Goal: Ask a question: Seek information or help from site administrators or community

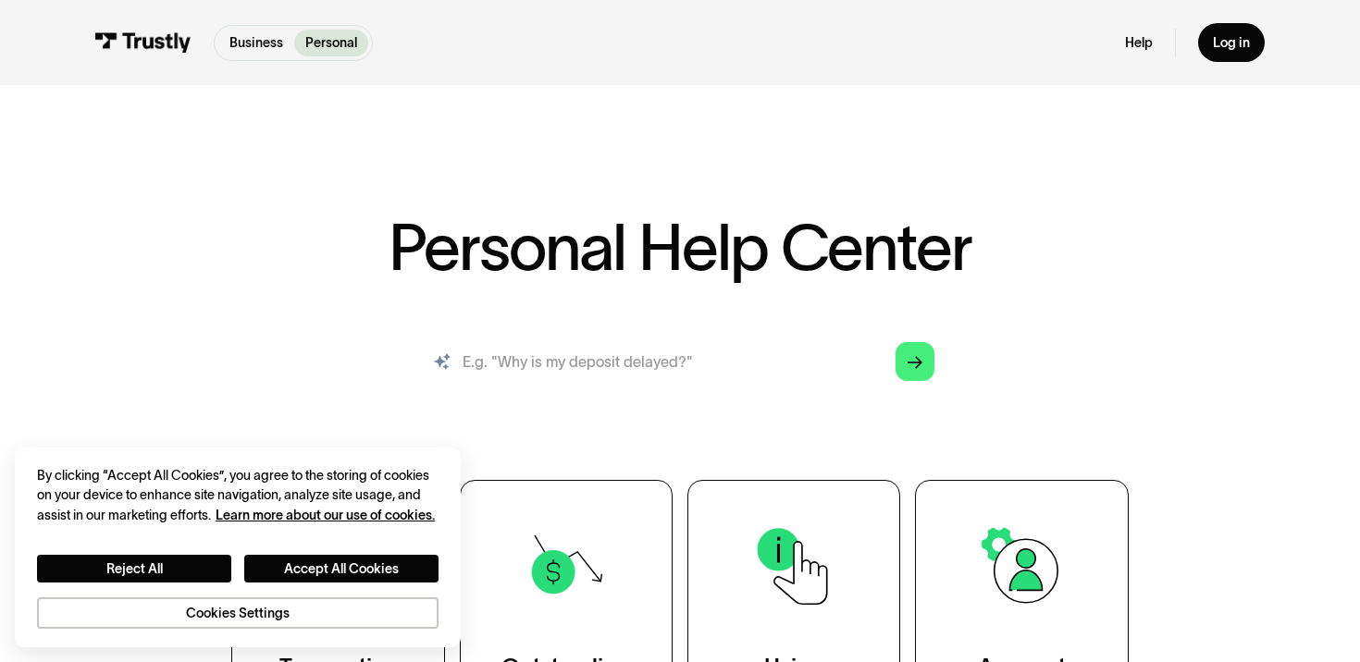
click at [634, 361] on input "search" at bounding box center [680, 361] width 539 height 59
click at [320, 566] on button "Accept All Cookies" at bounding box center [341, 569] width 194 height 28
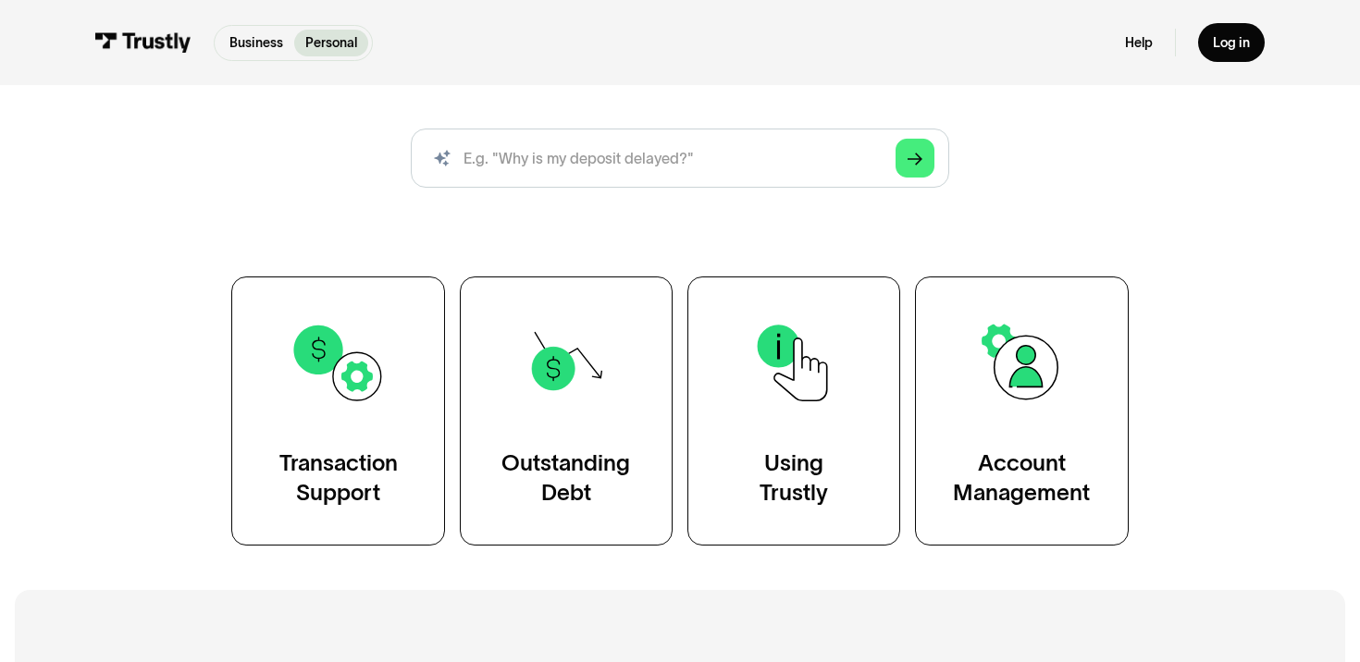
scroll to position [246, 0]
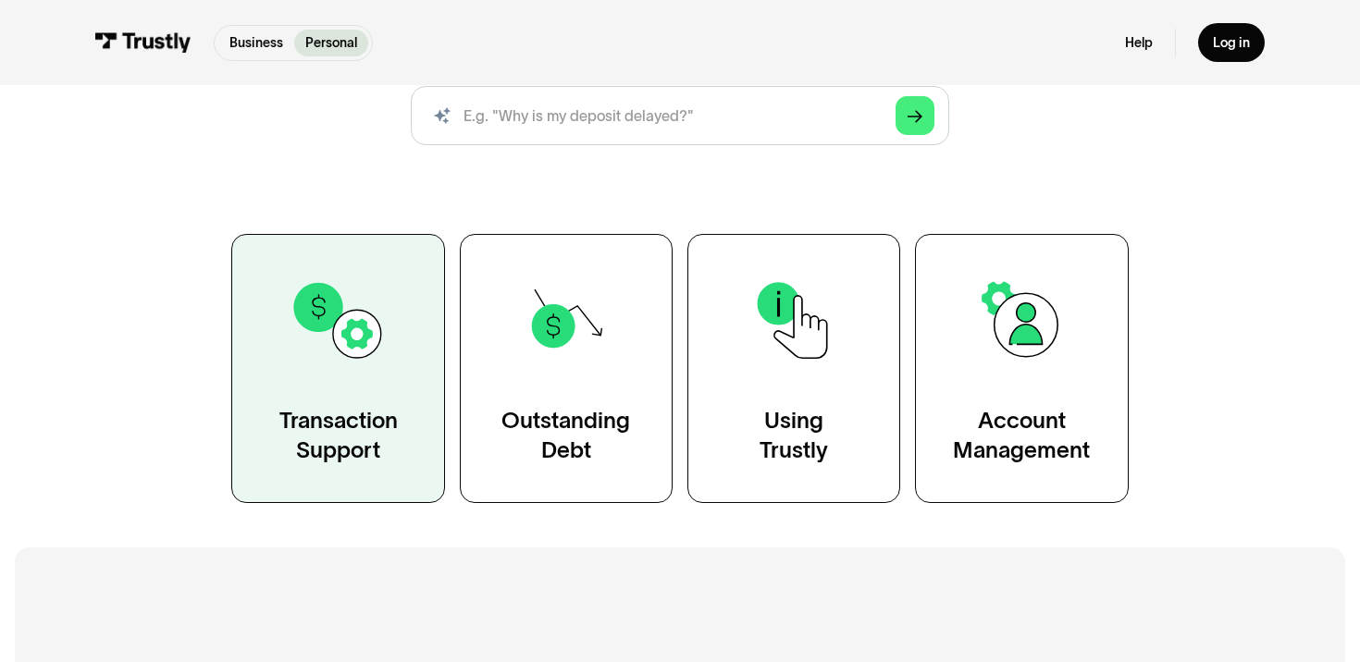
click at [327, 331] on img at bounding box center [338, 320] width 96 height 96
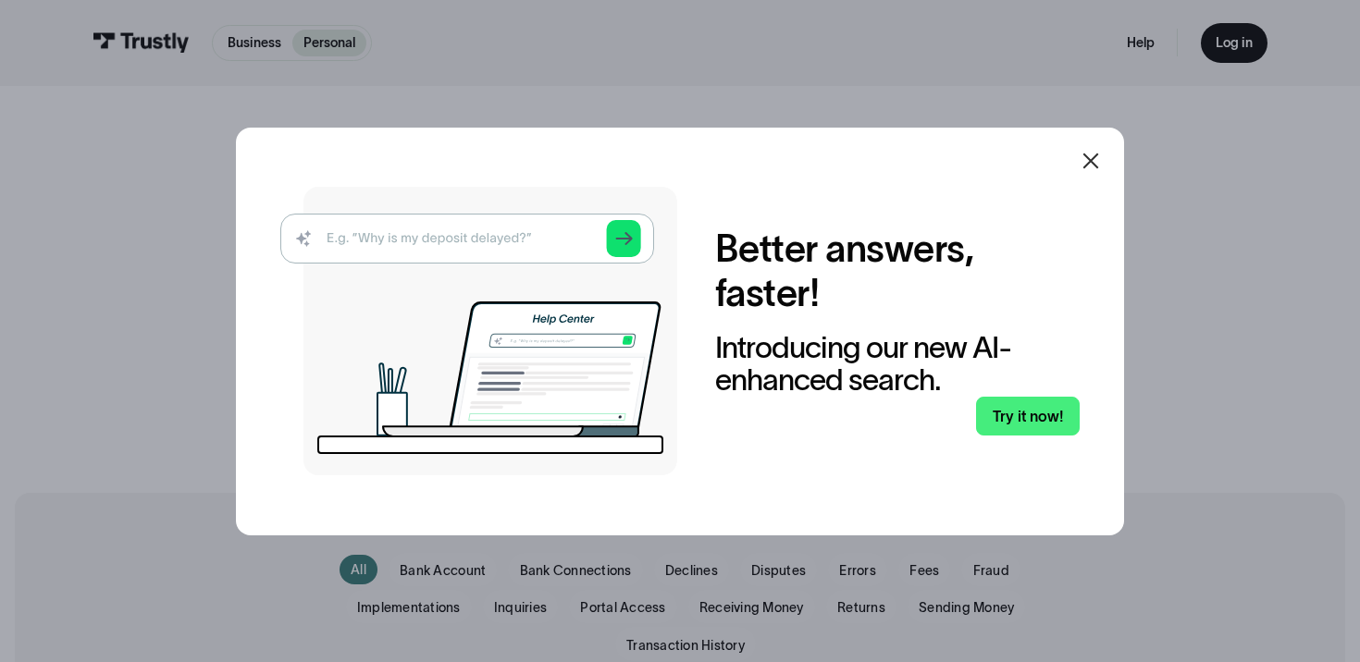
click at [1100, 164] on icon at bounding box center [1091, 161] width 22 height 22
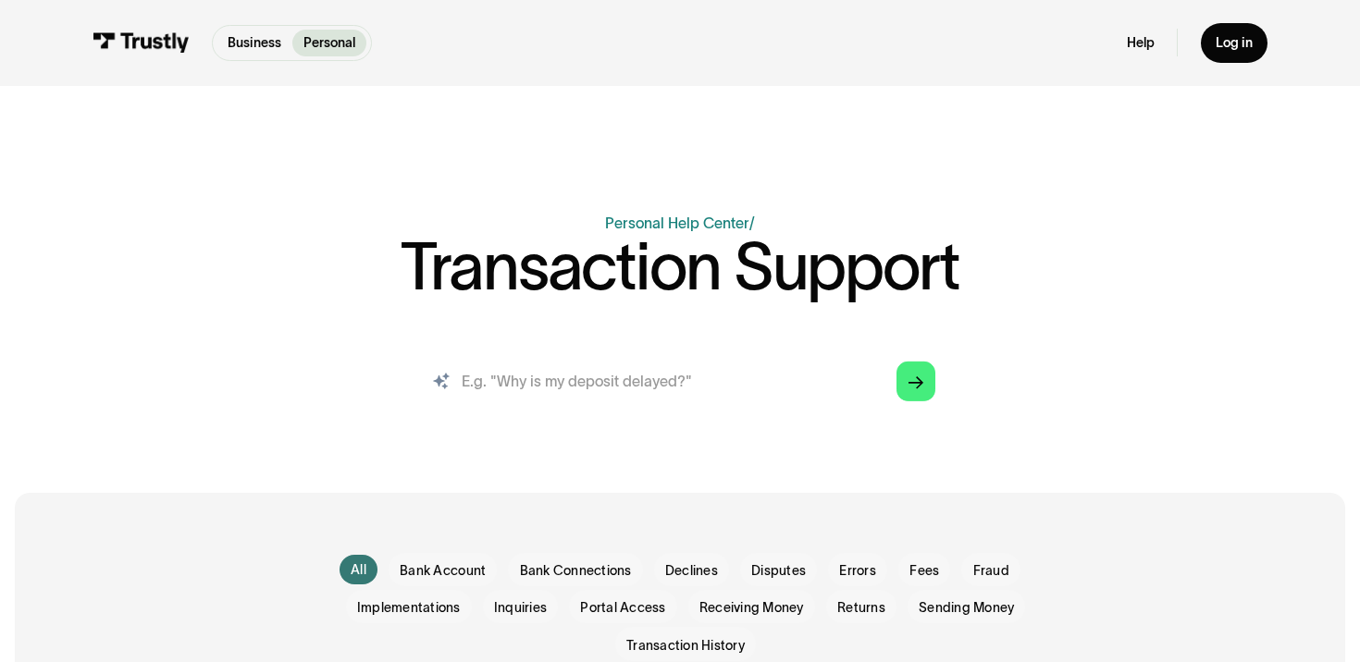
click at [746, 391] on input "search" at bounding box center [680, 382] width 541 height 60
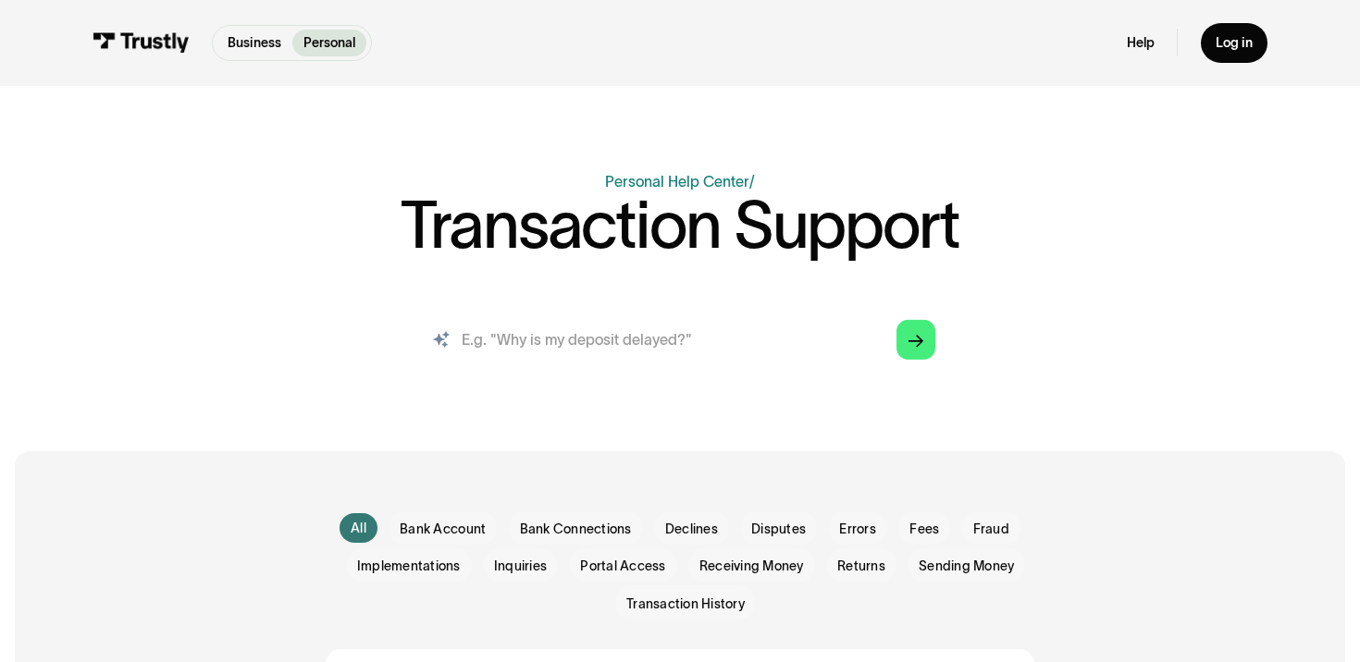
scroll to position [45, 0]
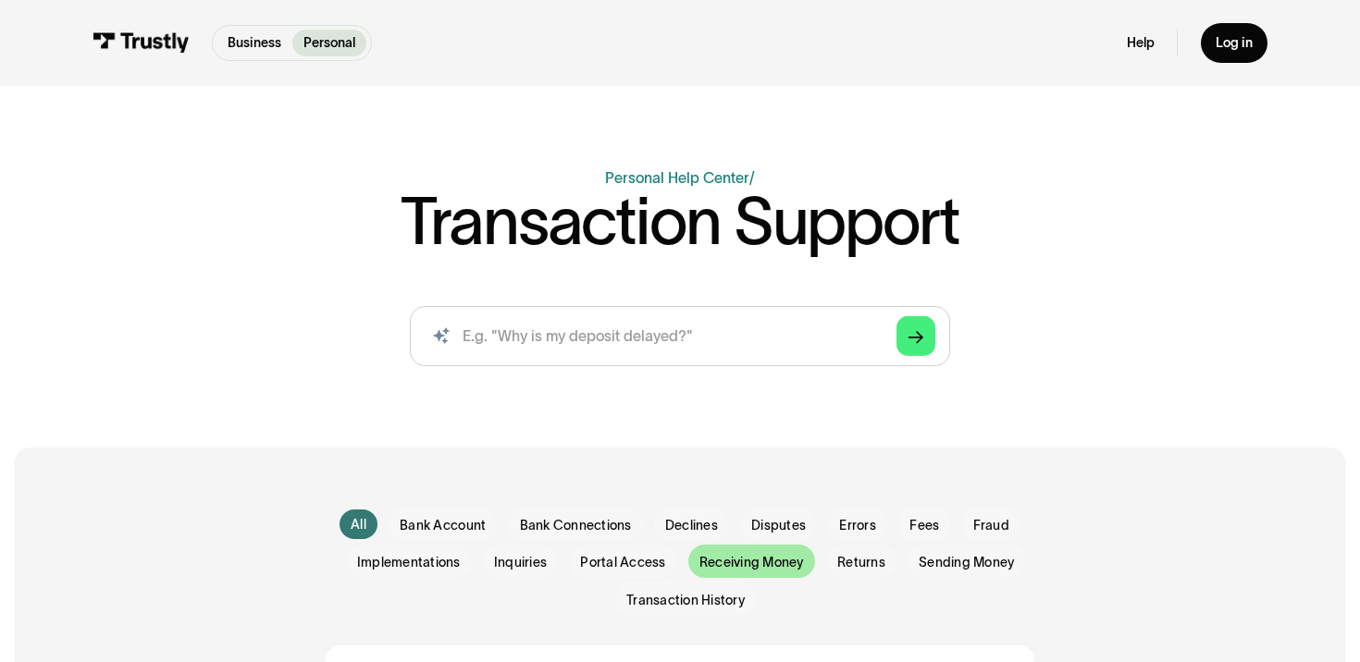
click at [748, 564] on span "Receiving Money" at bounding box center [751, 562] width 105 height 19
click at [1145, 48] on link "Help" at bounding box center [1141, 42] width 28 height 17
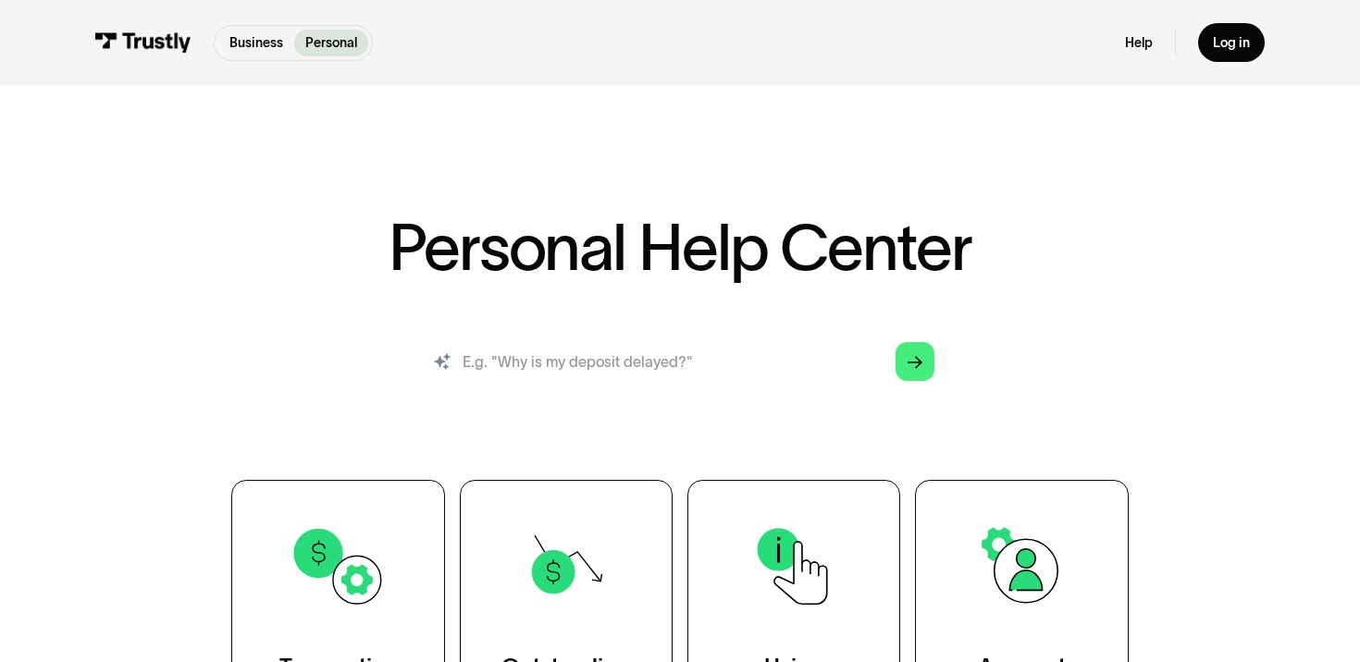
click at [642, 348] on input "search" at bounding box center [680, 361] width 539 height 59
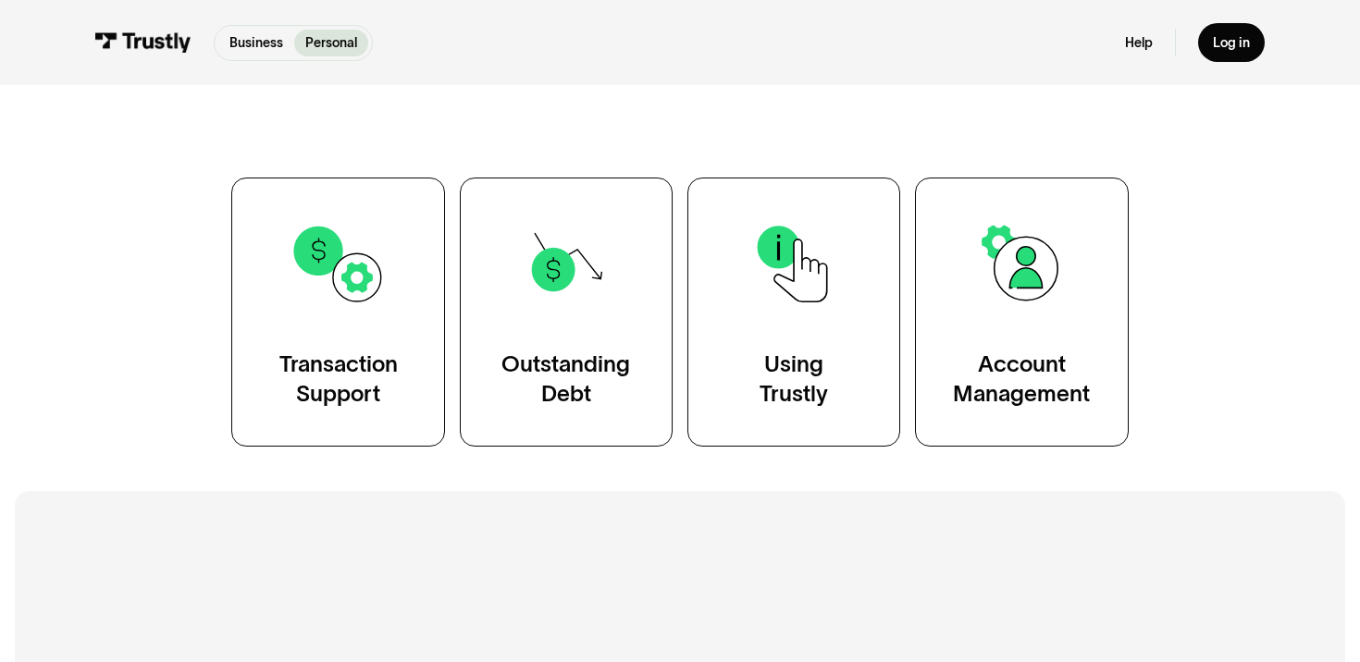
scroll to position [310, 0]
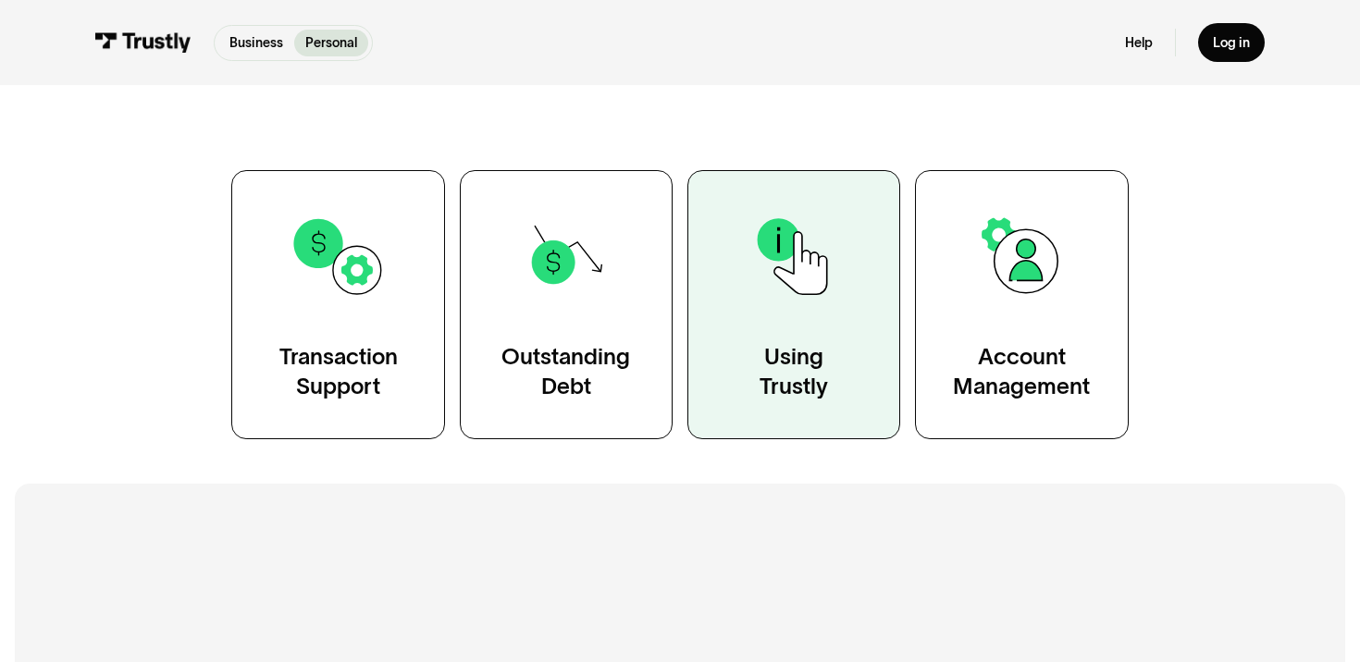
click at [818, 301] on img at bounding box center [794, 256] width 96 height 96
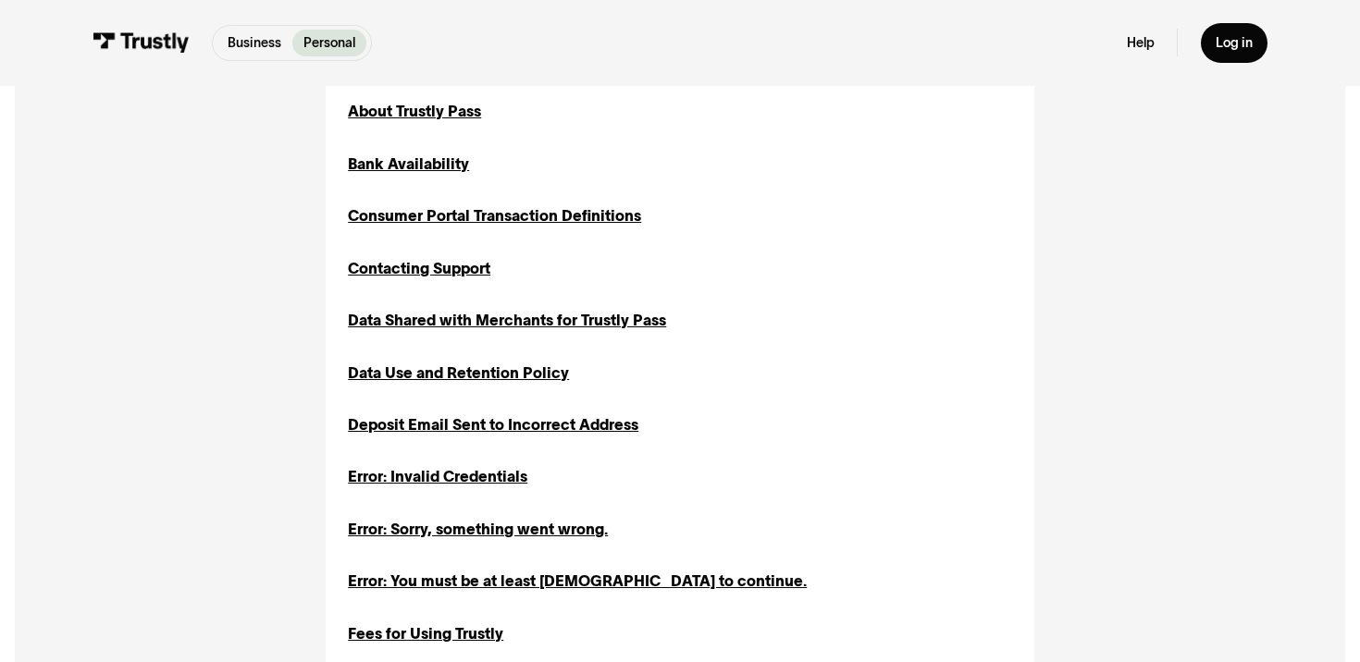
scroll to position [629, 0]
click at [416, 268] on div "Contacting Support" at bounding box center [419, 267] width 142 height 22
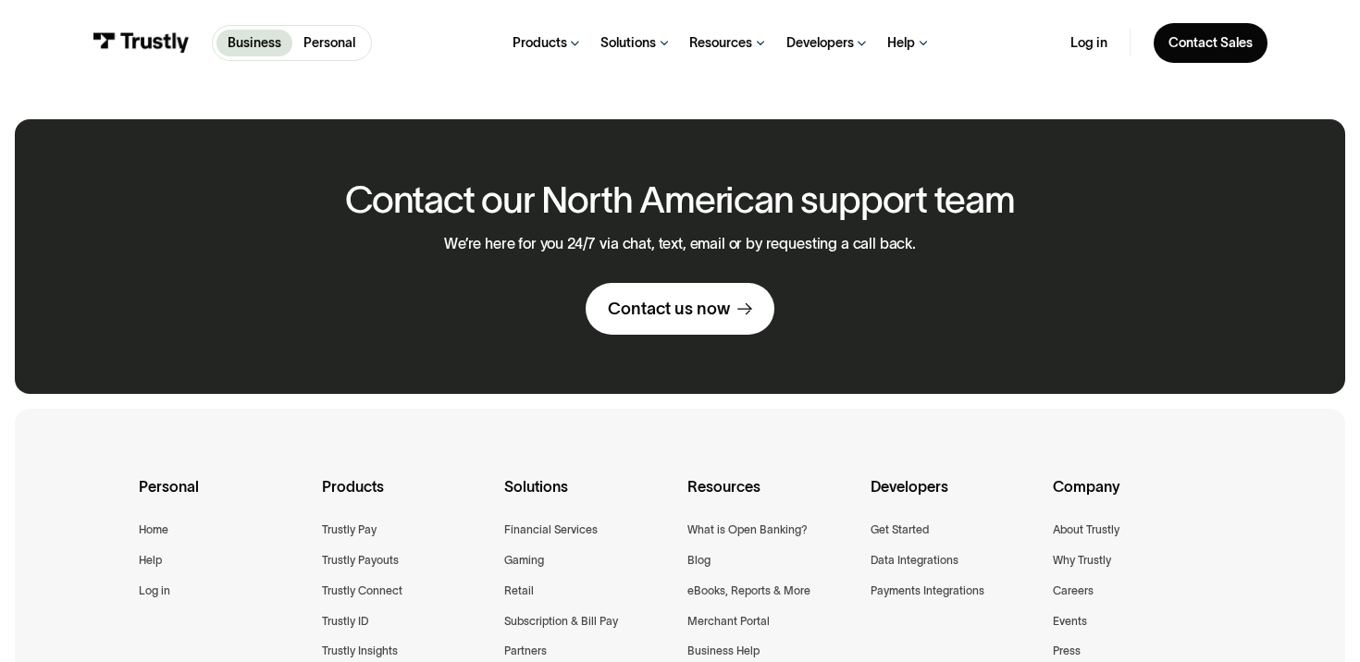
scroll to position [1190, 0]
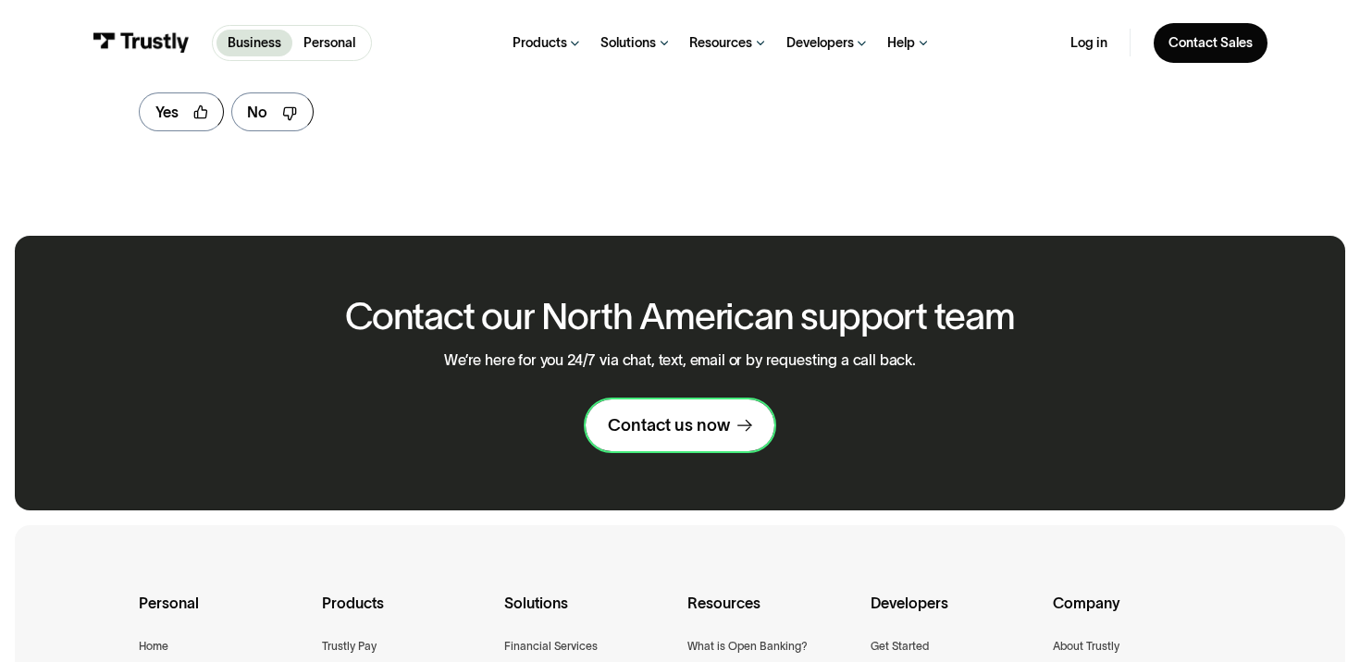
click at [706, 429] on div "Contact us now" at bounding box center [669, 426] width 122 height 22
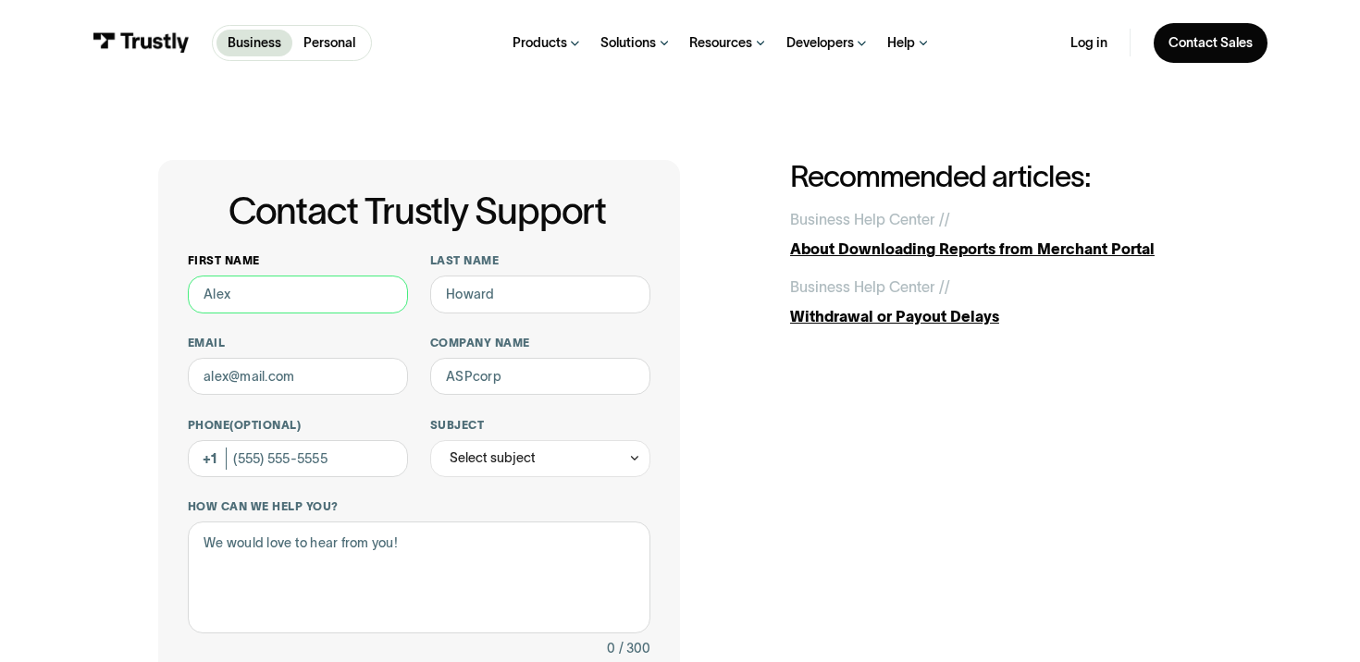
click at [302, 301] on input "First name" at bounding box center [298, 294] width 220 height 37
type input "[PERSON_NAME]"
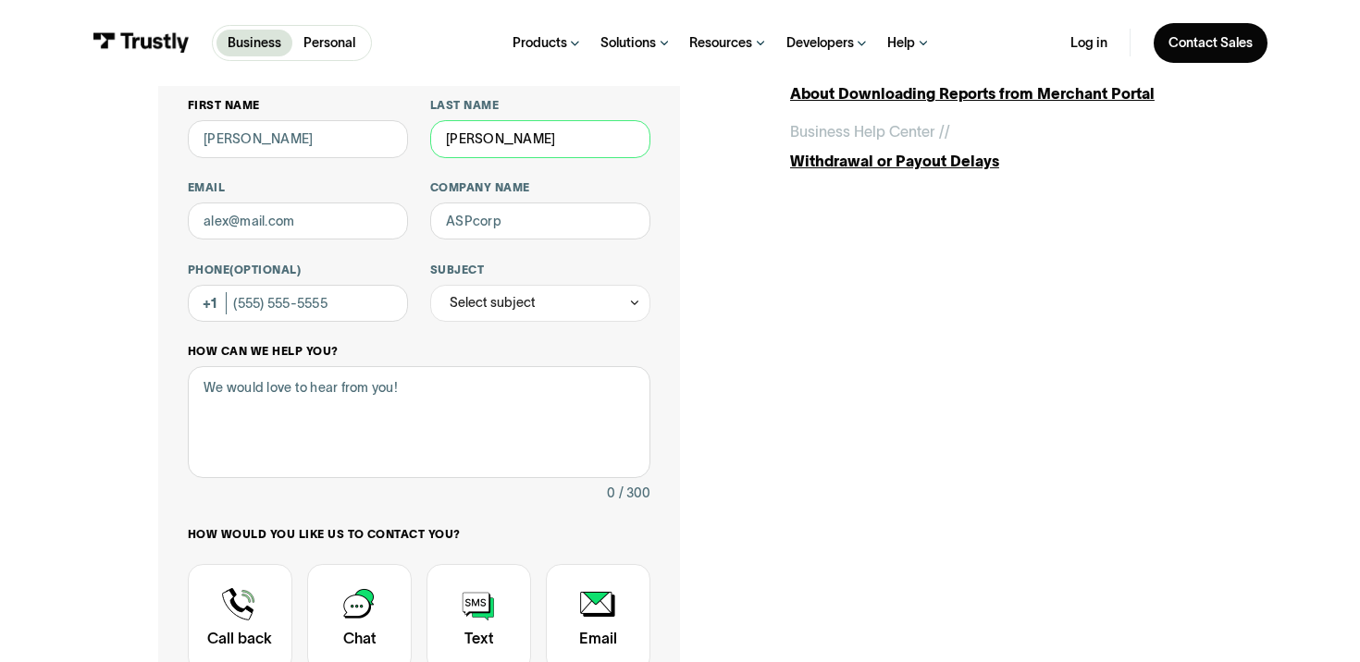
type input "[PERSON_NAME]"
click at [269, 432] on textarea "How can we help you?" at bounding box center [419, 422] width 463 height 112
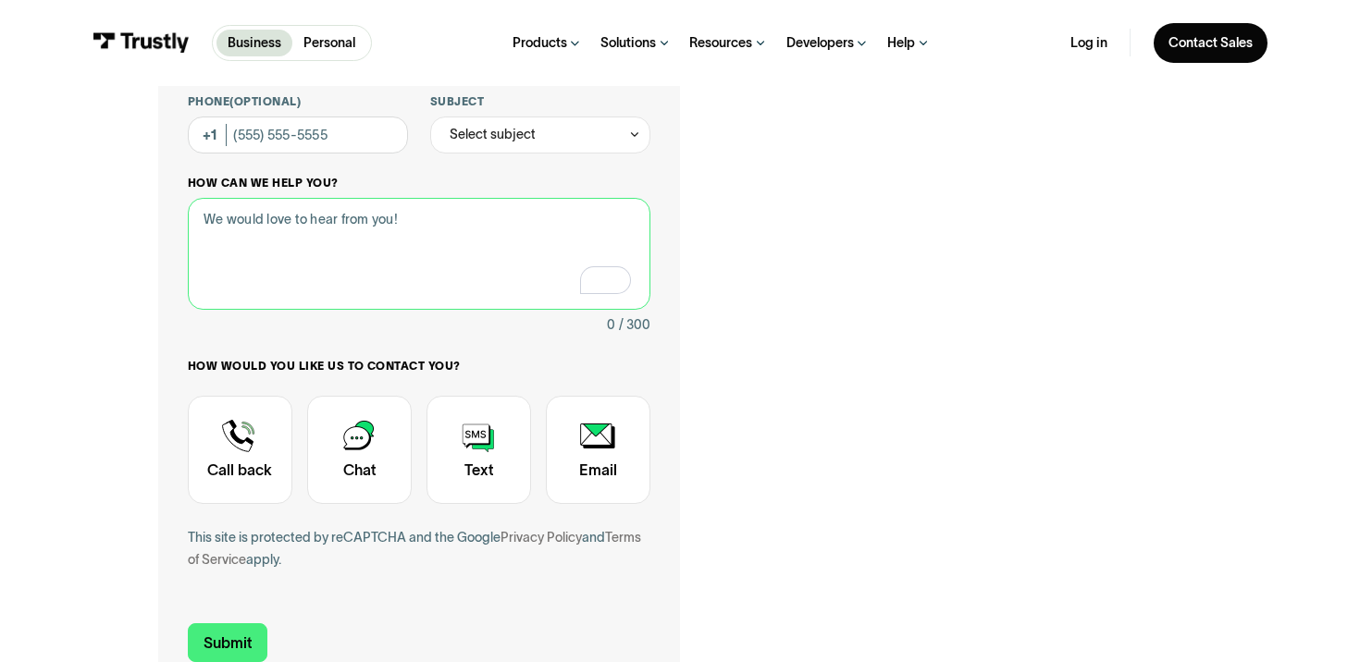
scroll to position [328, 0]
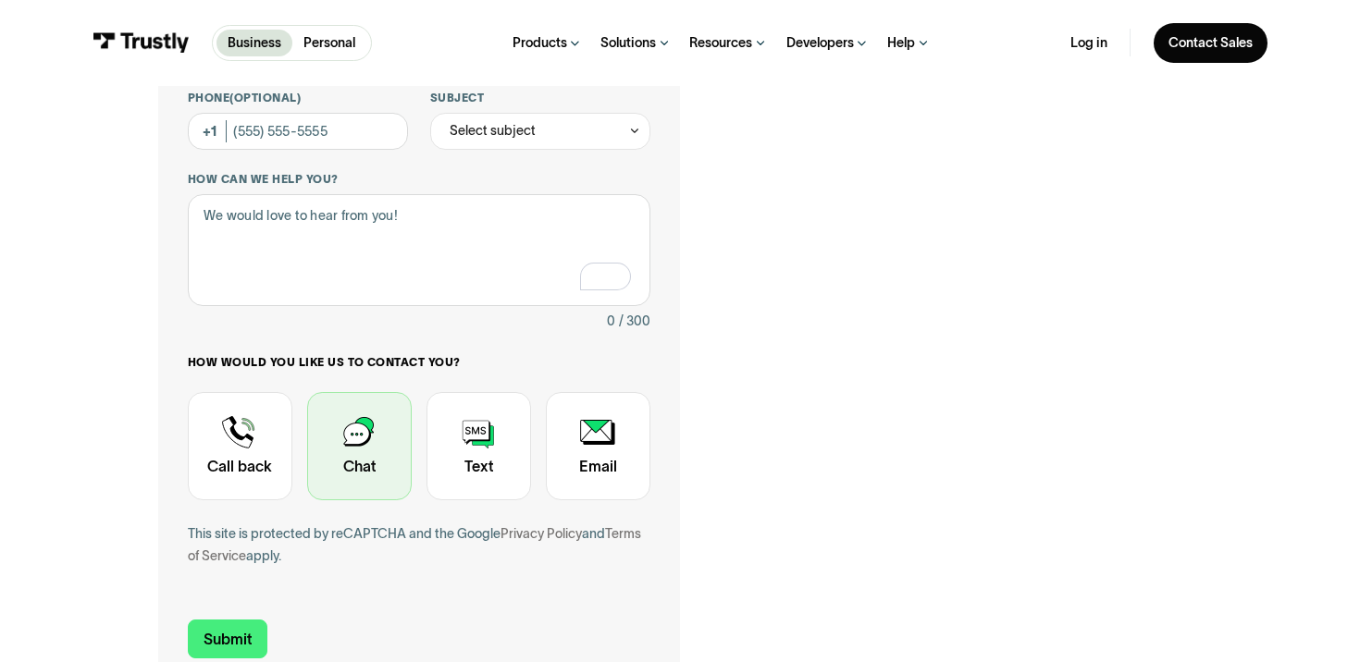
click at [375, 439] on div "Contact Trustly Support" at bounding box center [359, 446] width 105 height 108
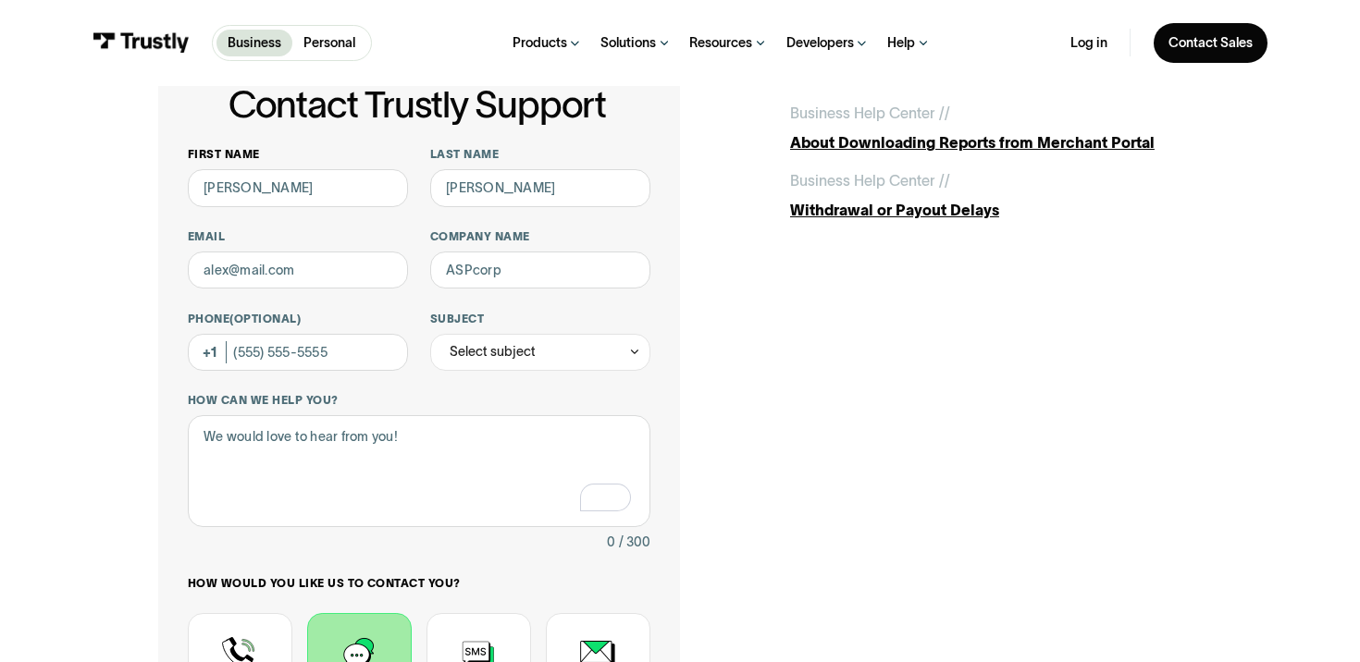
scroll to position [70, 0]
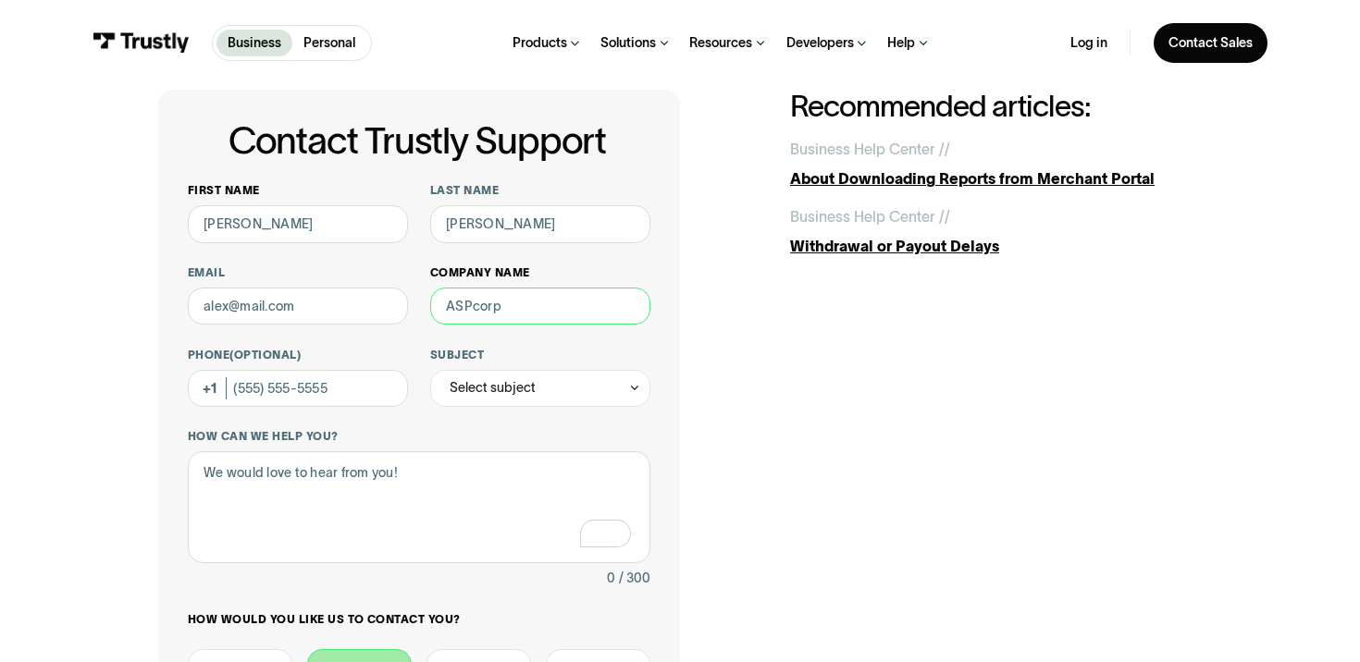
click at [501, 296] on input "Company name" at bounding box center [540, 306] width 220 height 37
click at [371, 322] on input "Email" at bounding box center [298, 306] width 220 height 37
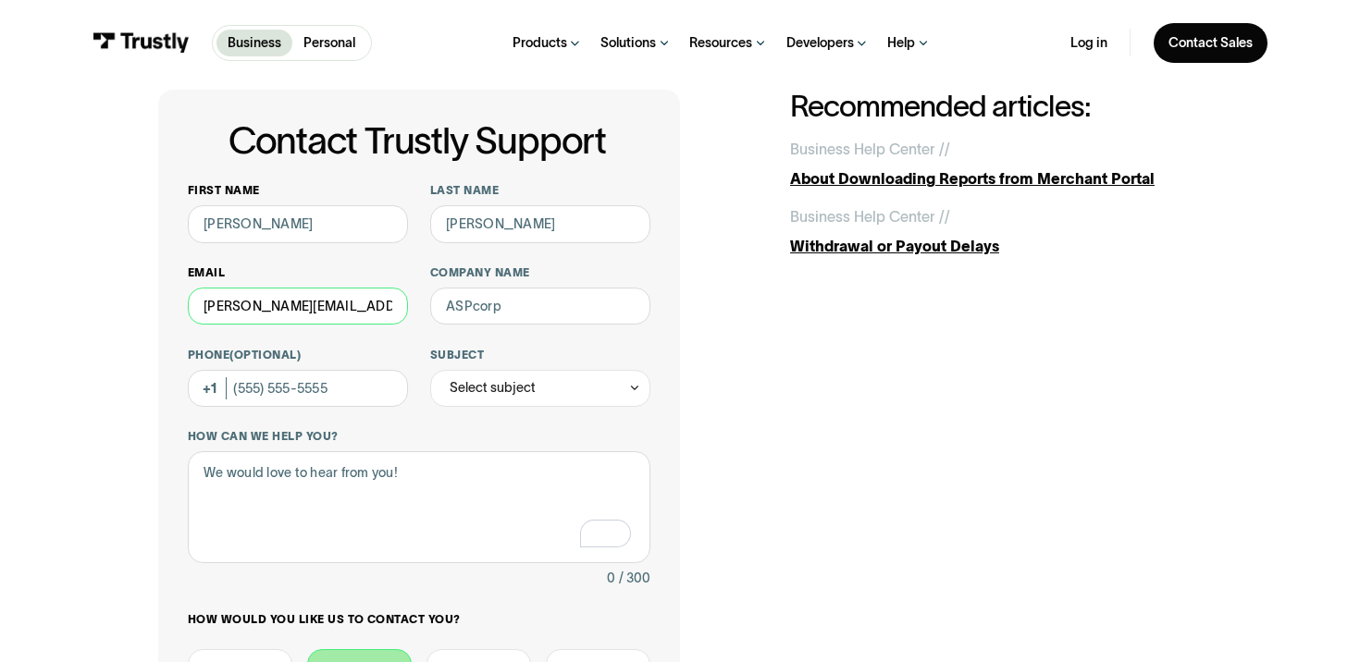
type input "bailey.huttel@outlook.com"
click at [506, 382] on div "Select subject" at bounding box center [493, 388] width 86 height 22
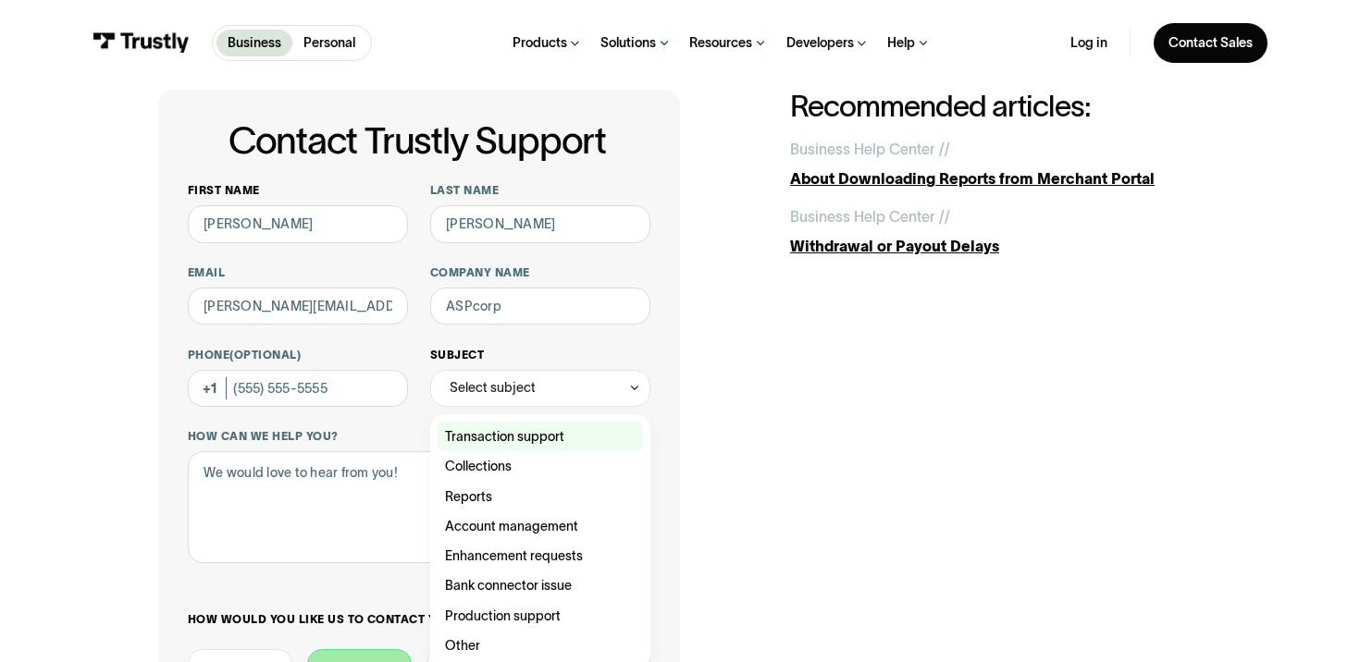
click at [509, 434] on div "Contact Trustly Support" at bounding box center [540, 437] width 205 height 30
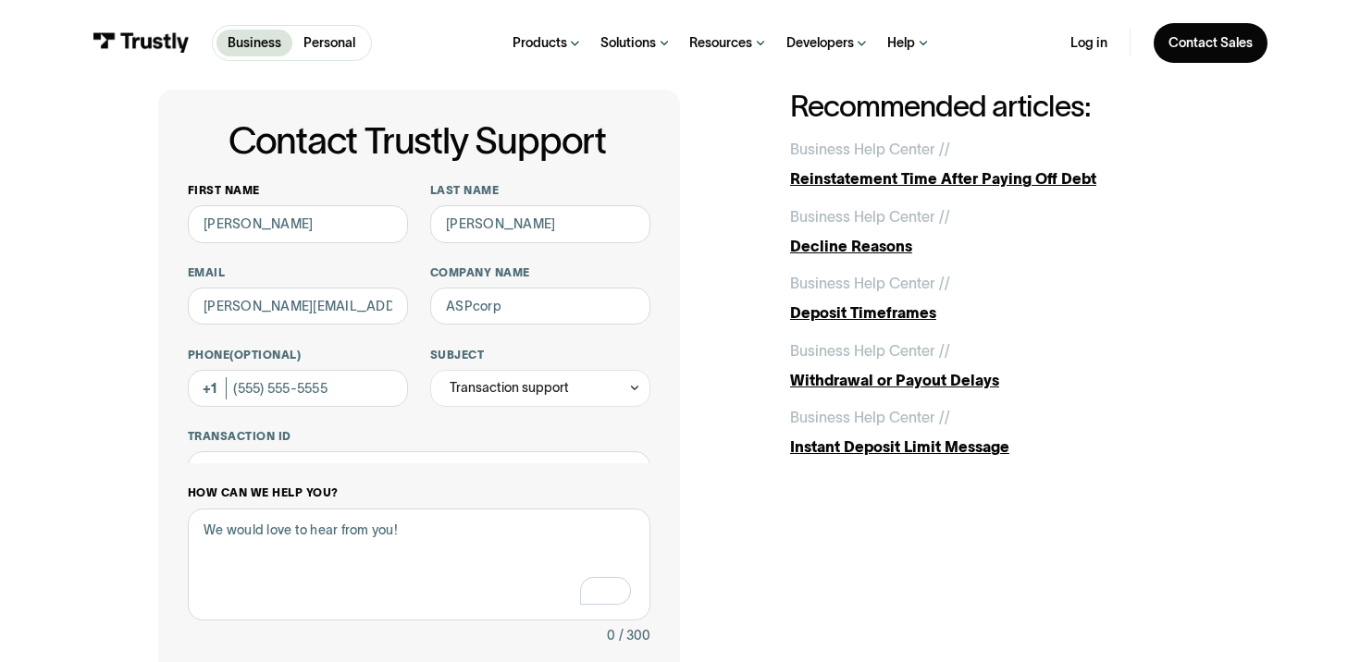
click at [434, 489] on div "**********" at bounding box center [419, 543] width 463 height 720
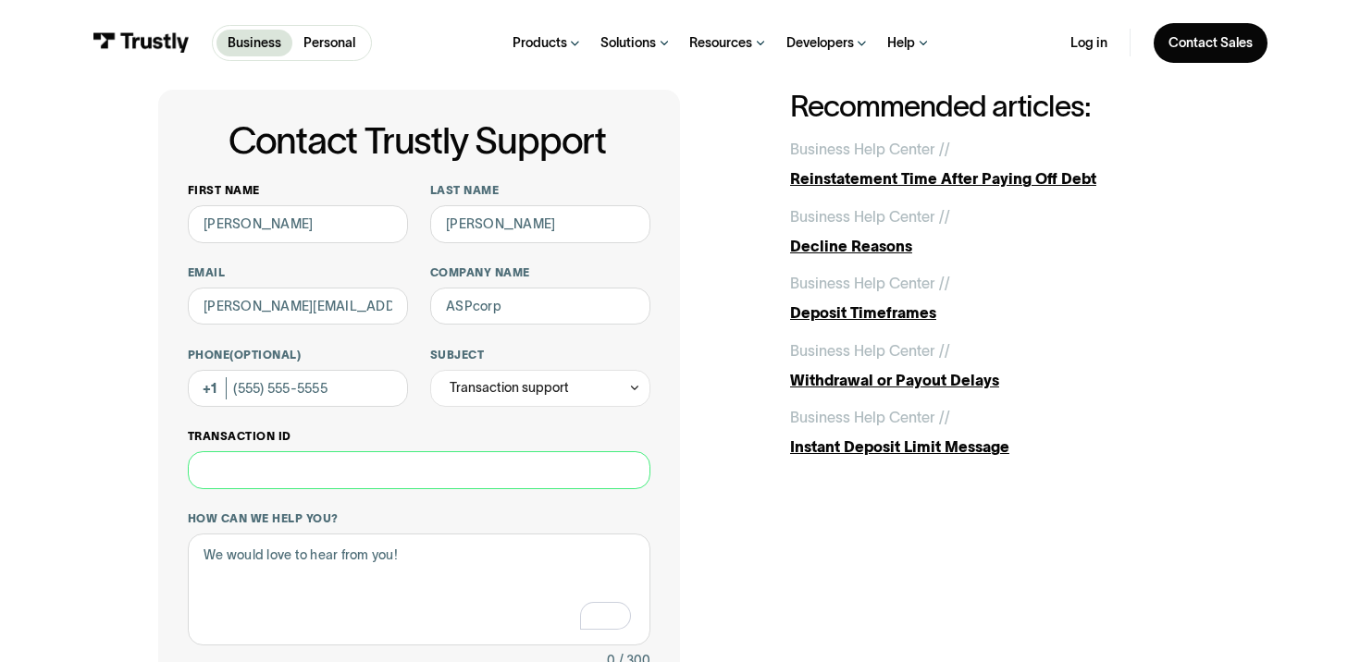
click at [420, 474] on input "Transaction ID" at bounding box center [419, 470] width 463 height 37
click at [502, 397] on div "Transaction support" at bounding box center [509, 388] width 119 height 22
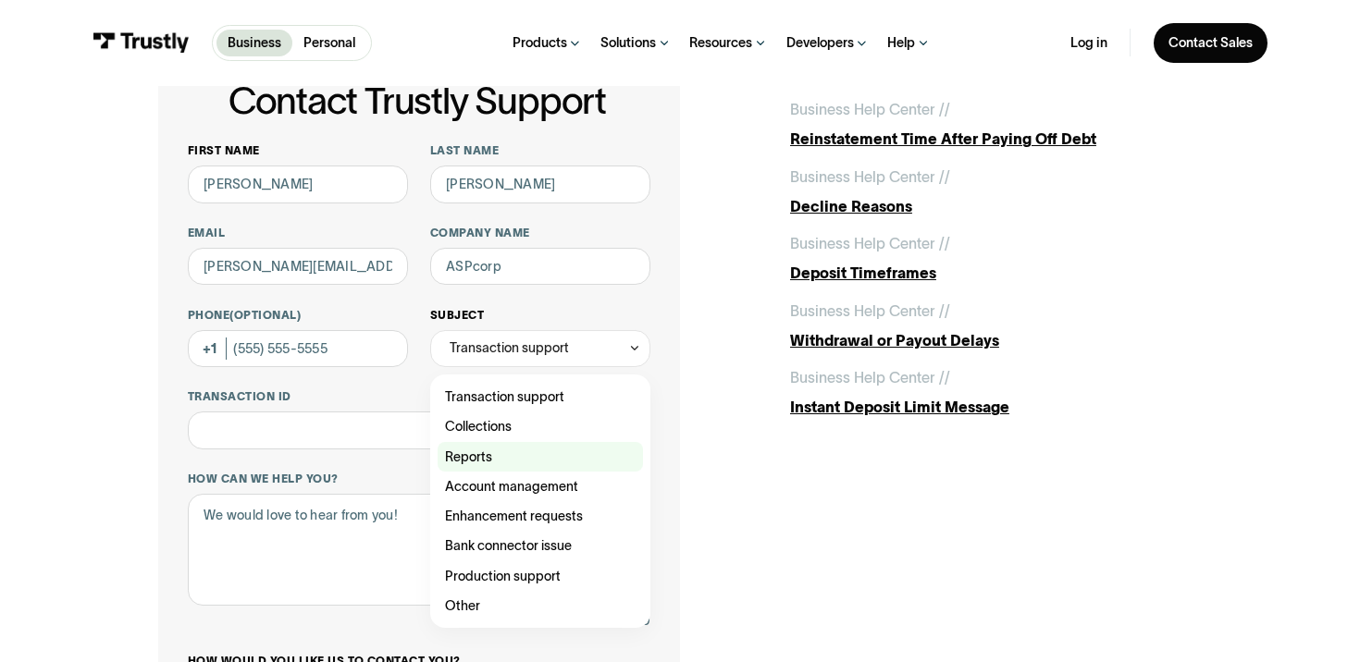
scroll to position [115, 0]
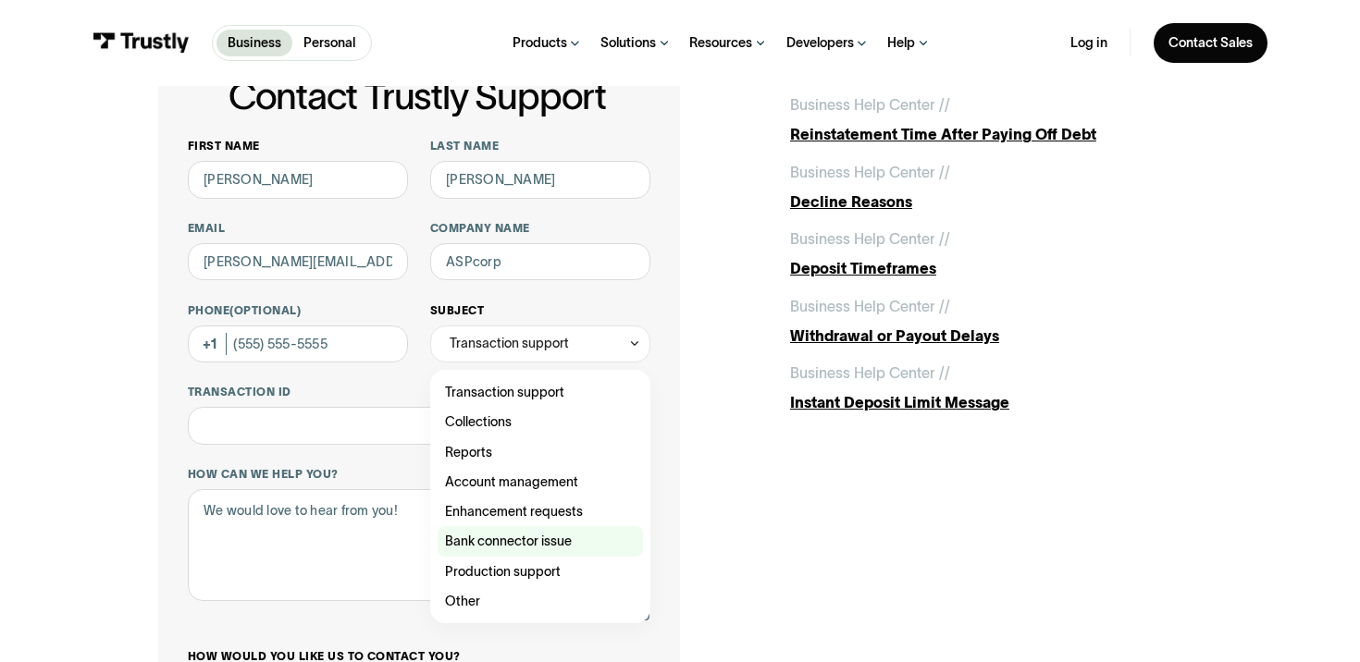
click at [488, 539] on div "Contact Trustly Support" at bounding box center [540, 541] width 205 height 30
type input "**********"
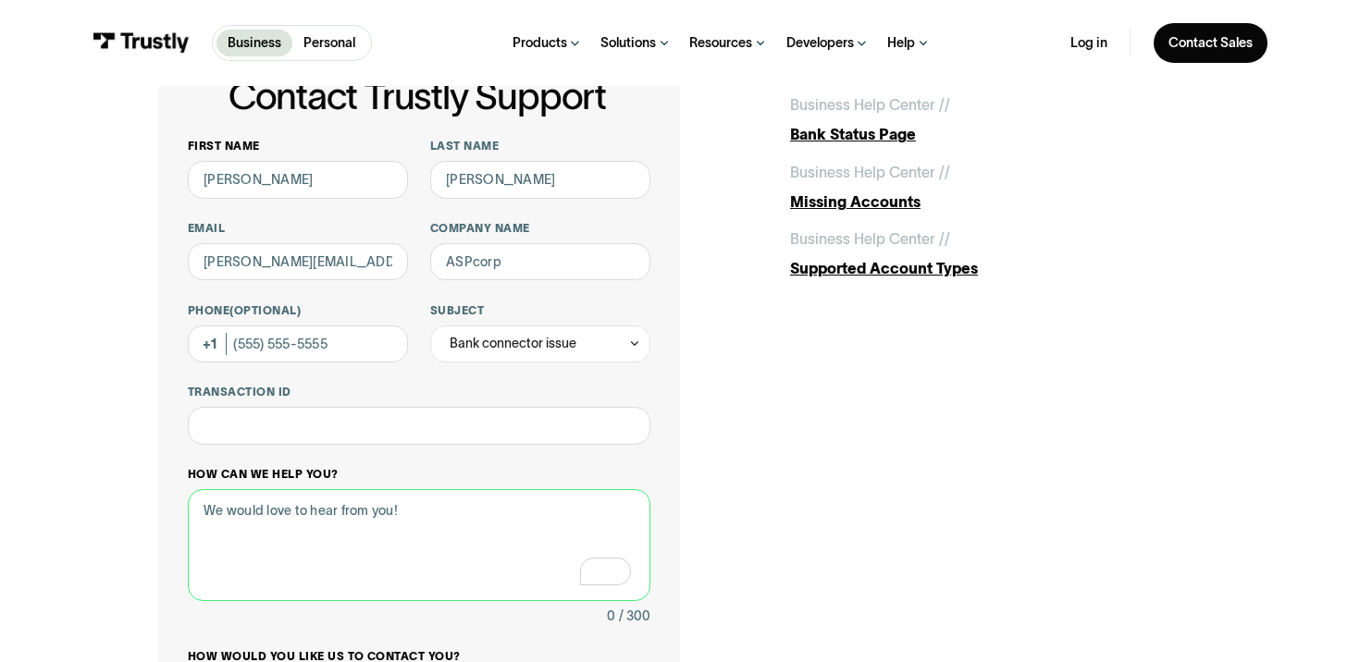
click at [369, 545] on textarea "How can we help you?" at bounding box center [419, 545] width 463 height 112
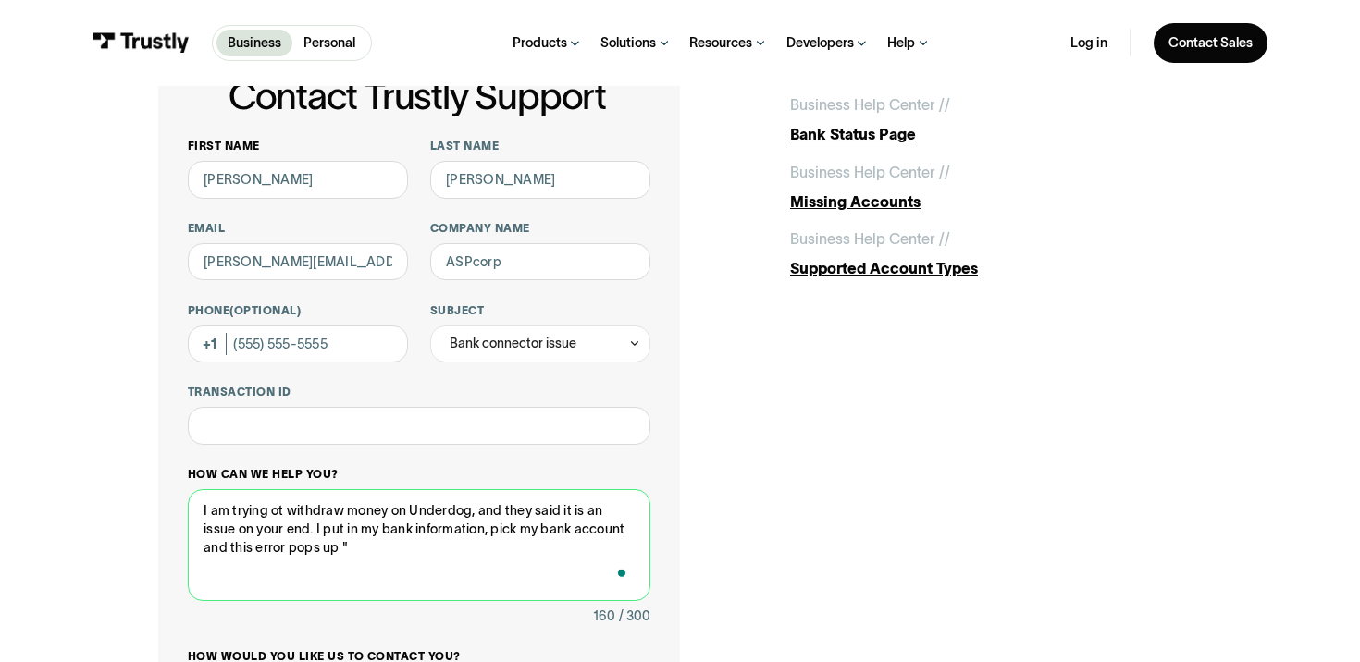
paste textarea "Sorry, your account cannot be used at this time. Please use another payment met…"
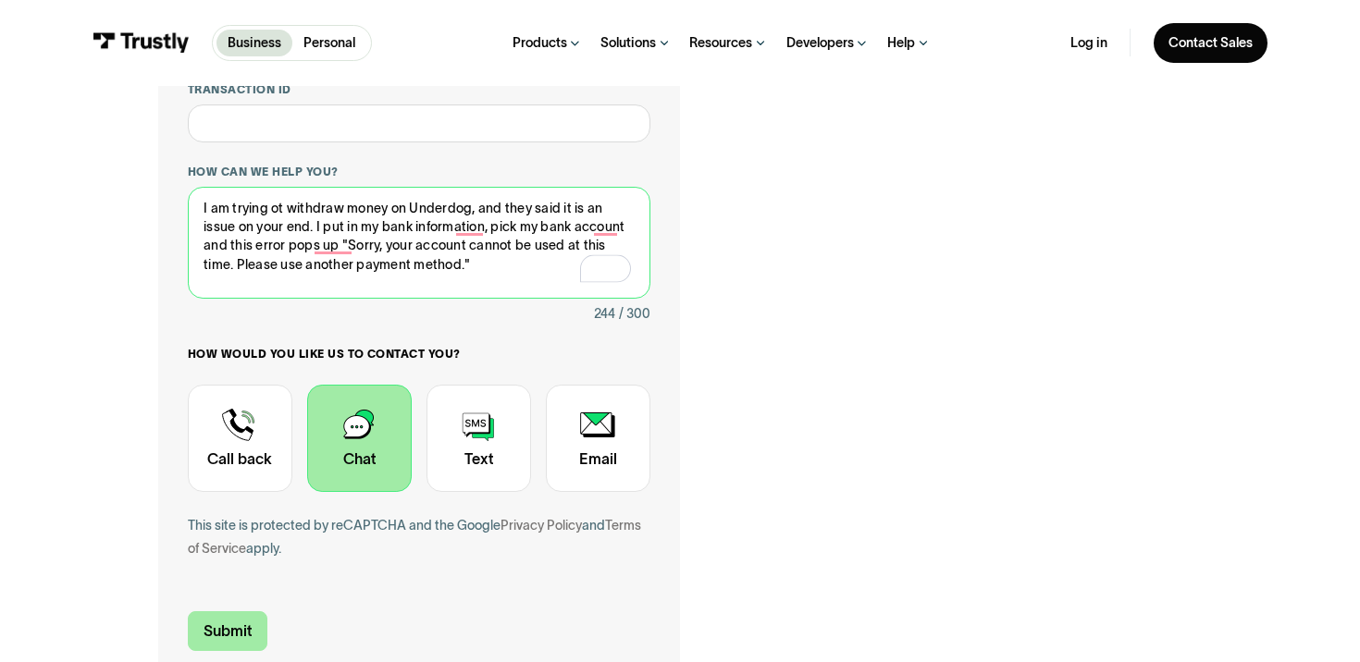
type textarea "I am trying ot withdraw money on Underdog, and they said it is an issue on your…"
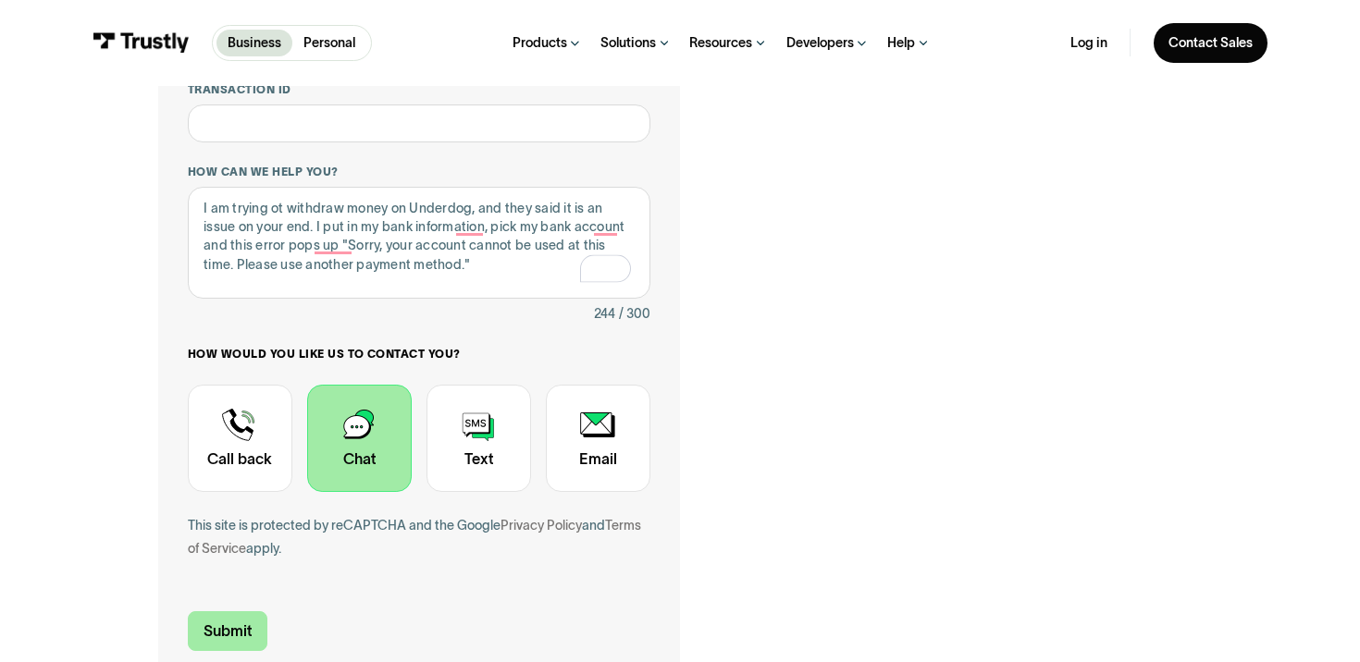
click at [252, 625] on input "Submit" at bounding box center [228, 631] width 80 height 39
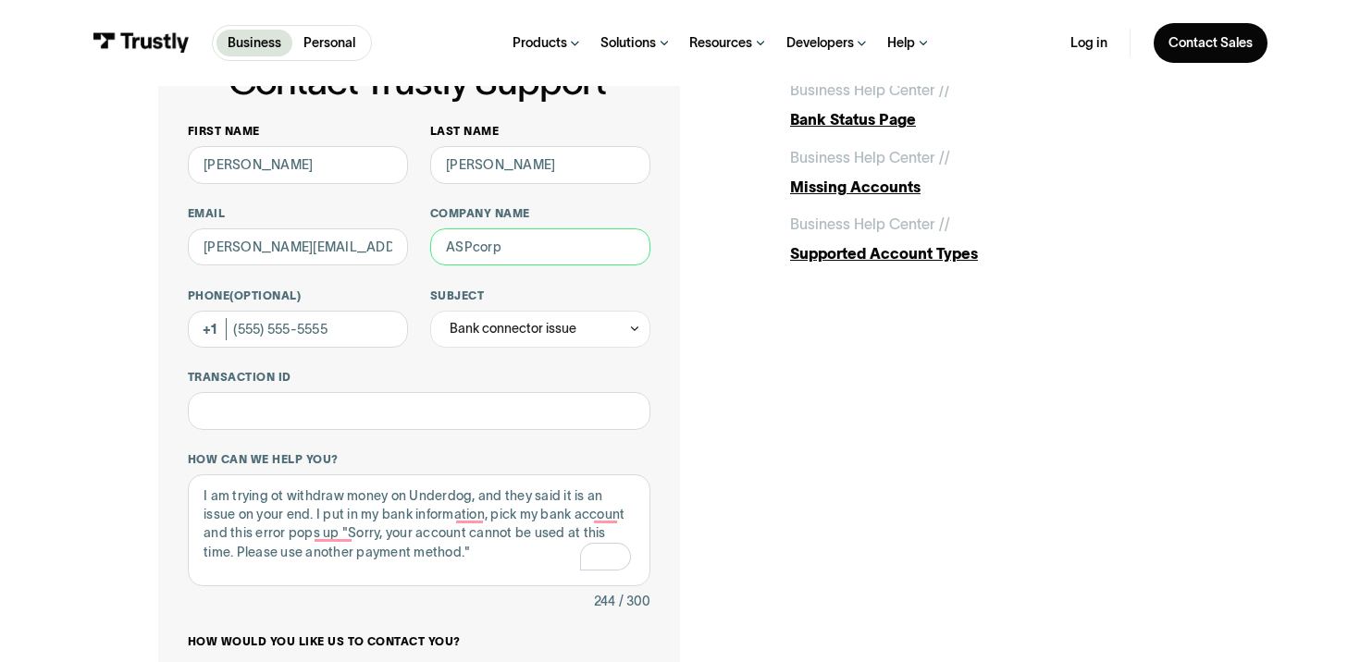
scroll to position [49, 0]
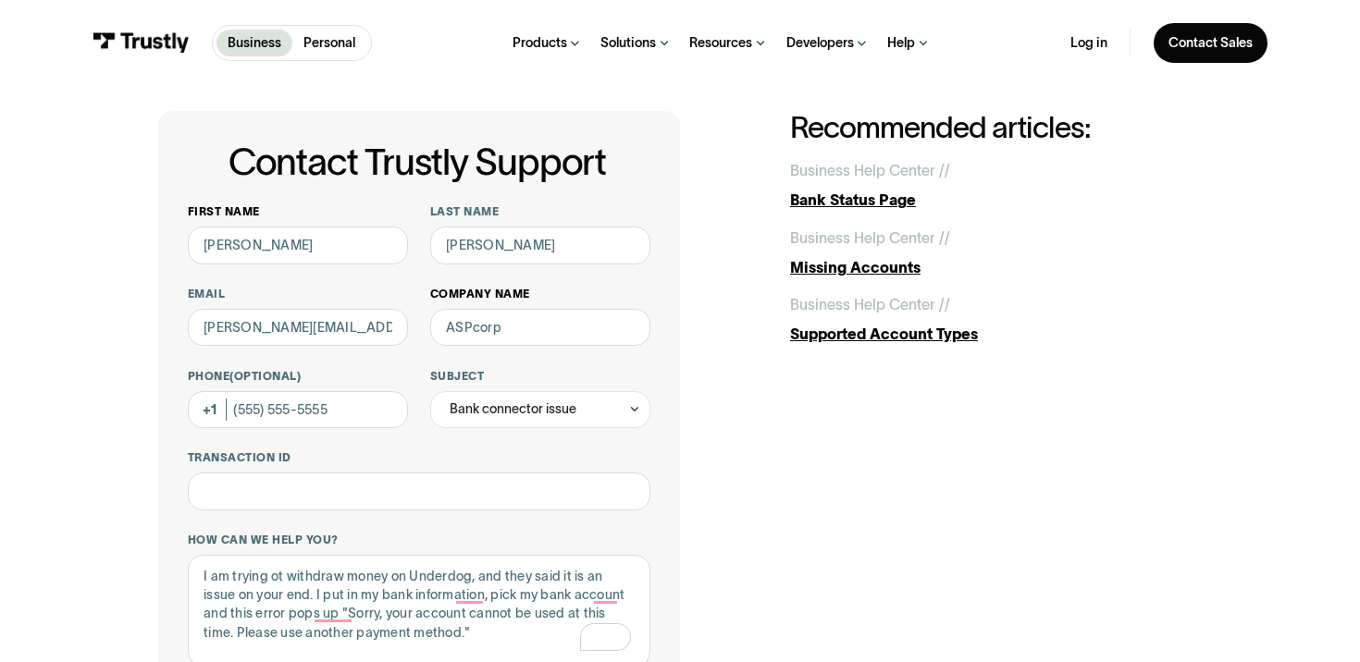
click at [514, 299] on label "Company name" at bounding box center [540, 294] width 220 height 15
click at [514, 309] on input "Company name" at bounding box center [540, 327] width 220 height 37
click at [512, 318] on input "Company name" at bounding box center [540, 327] width 220 height 37
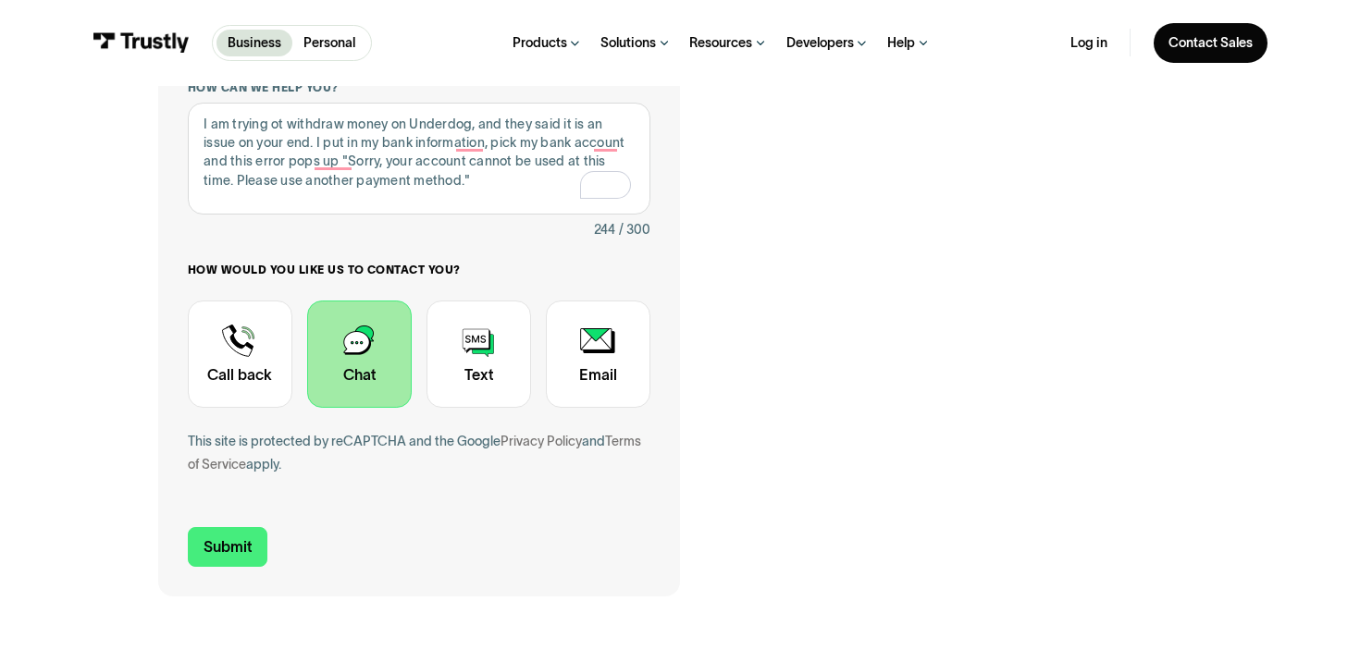
scroll to position [596, 0]
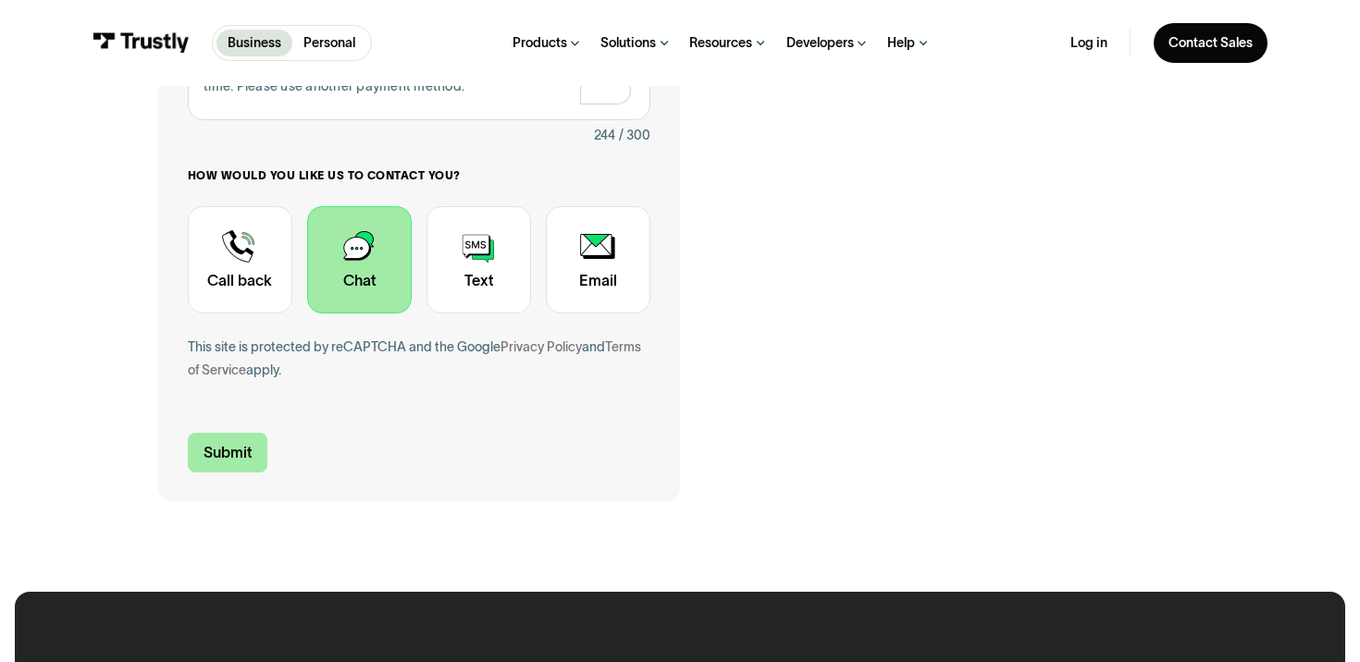
type input "Underdog"
click at [218, 462] on input "Submit" at bounding box center [228, 452] width 80 height 39
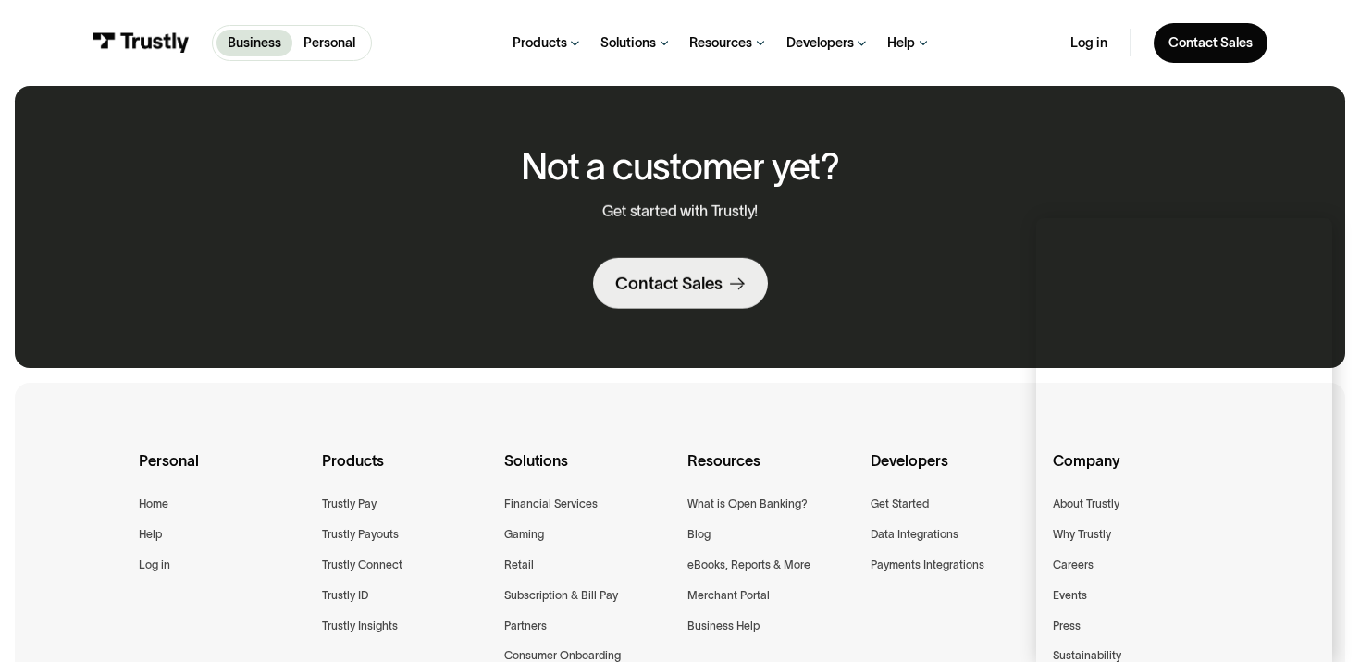
scroll to position [0, 0]
